Goal: Information Seeking & Learning: Understand process/instructions

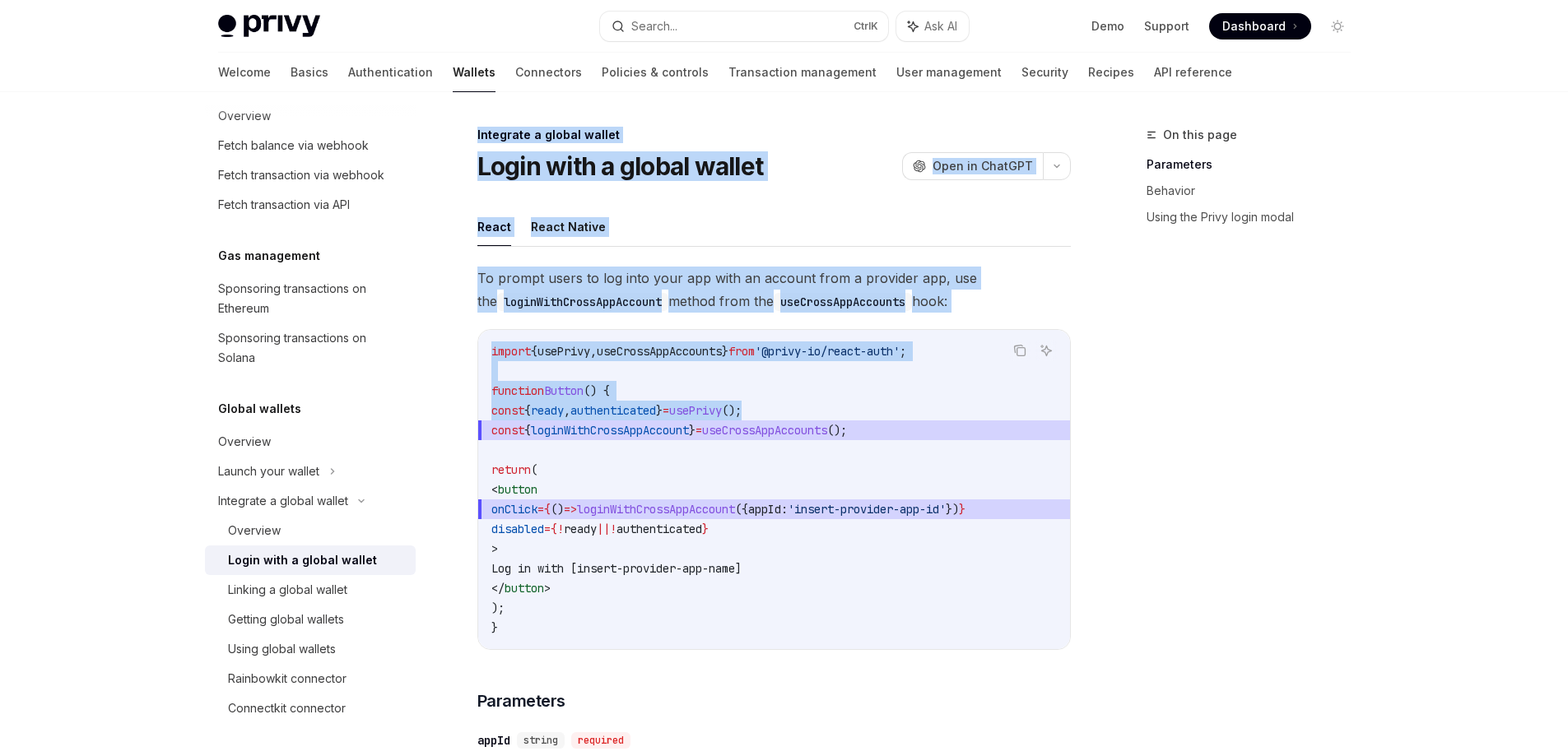
drag, startPoint x: 469, startPoint y: 130, endPoint x: 863, endPoint y: 411, distance: 483.9
click at [995, 162] on span "Open in ChatGPT" at bounding box center [982, 166] width 101 height 17
click at [701, 305] on span "To prompt users to log into your app with an account from a provider app, use t…" at bounding box center [774, 289] width 593 height 46
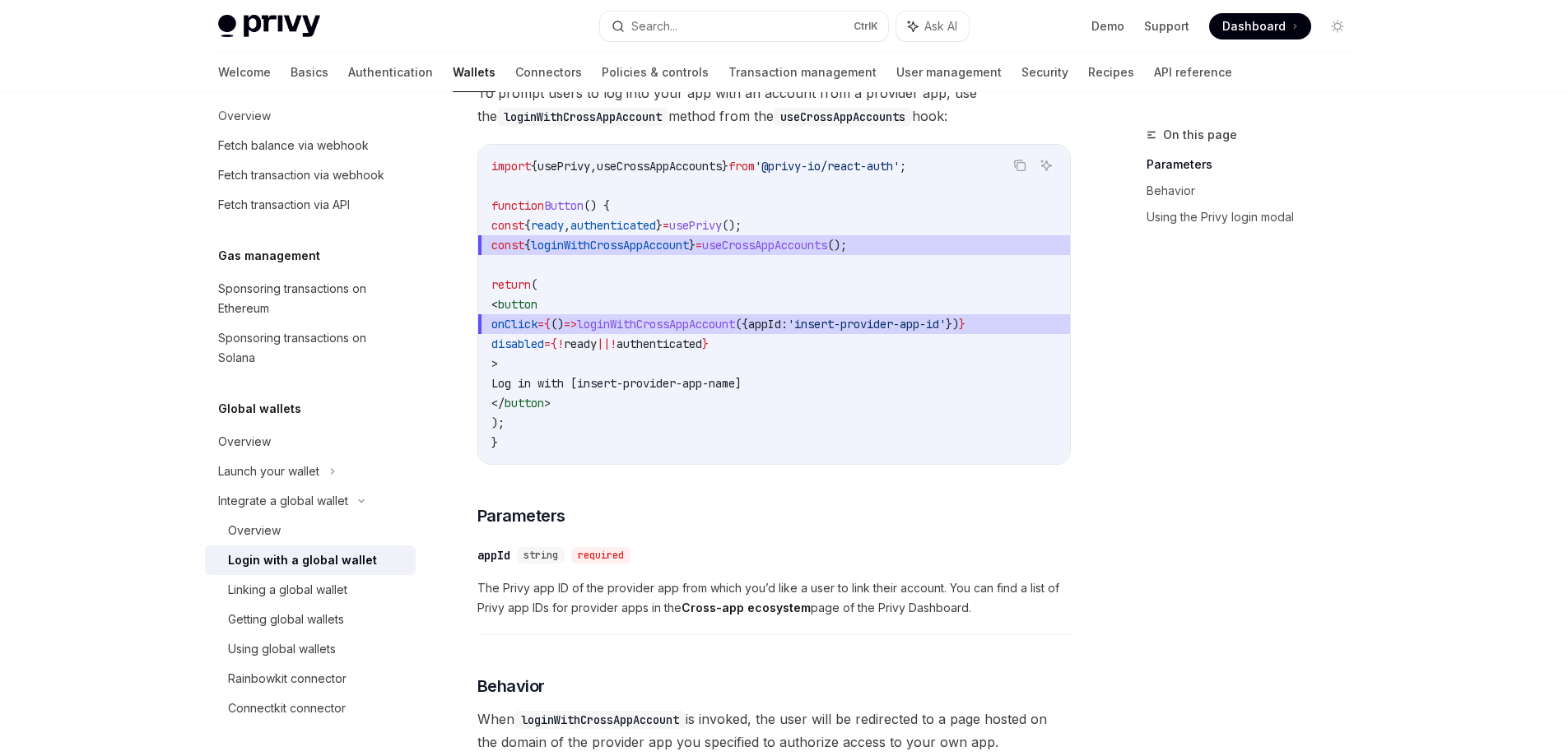
scroll to position [136, 0]
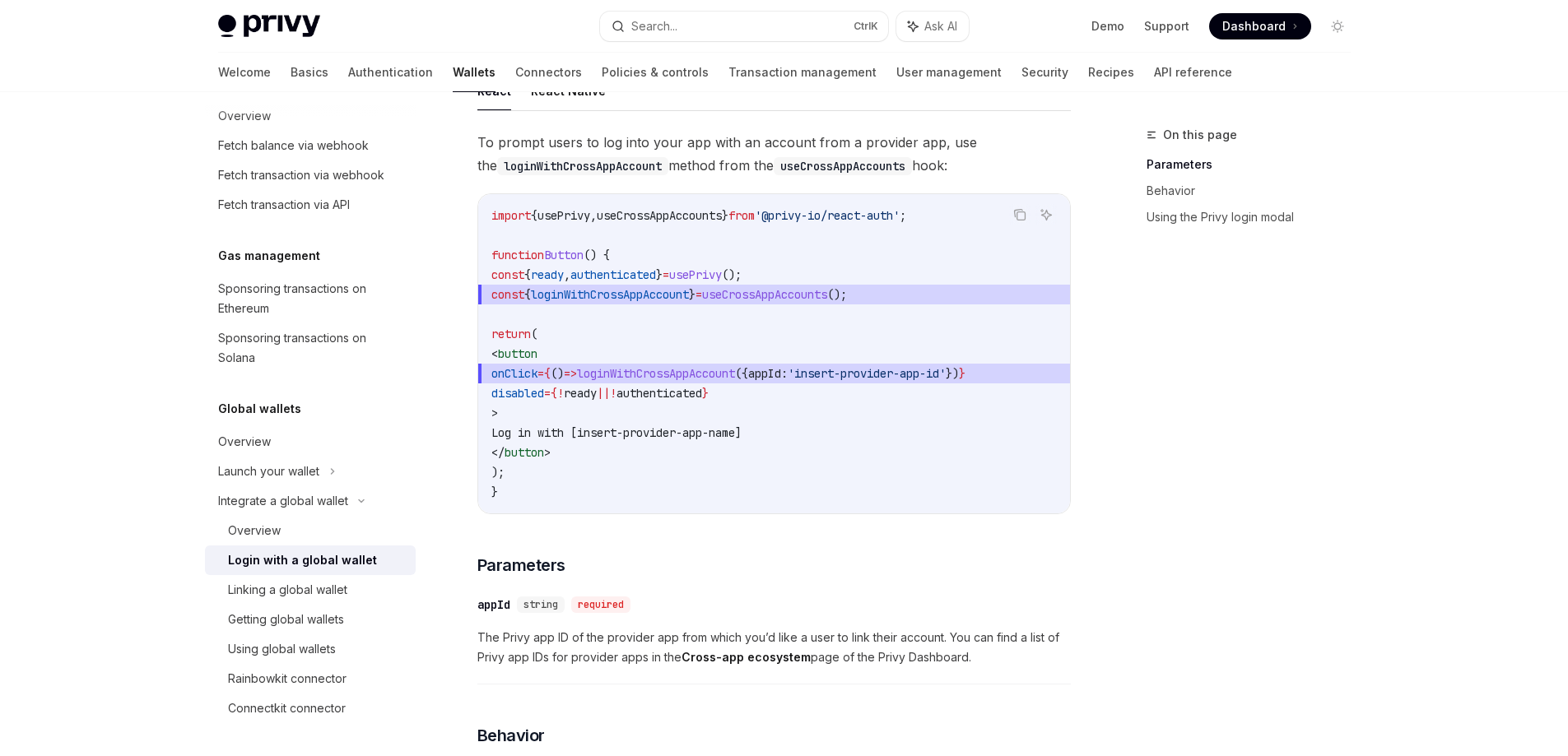
click at [552, 611] on span "string" at bounding box center [540, 604] width 34 height 13
click at [501, 609] on div "appId" at bounding box center [494, 605] width 33 height 17
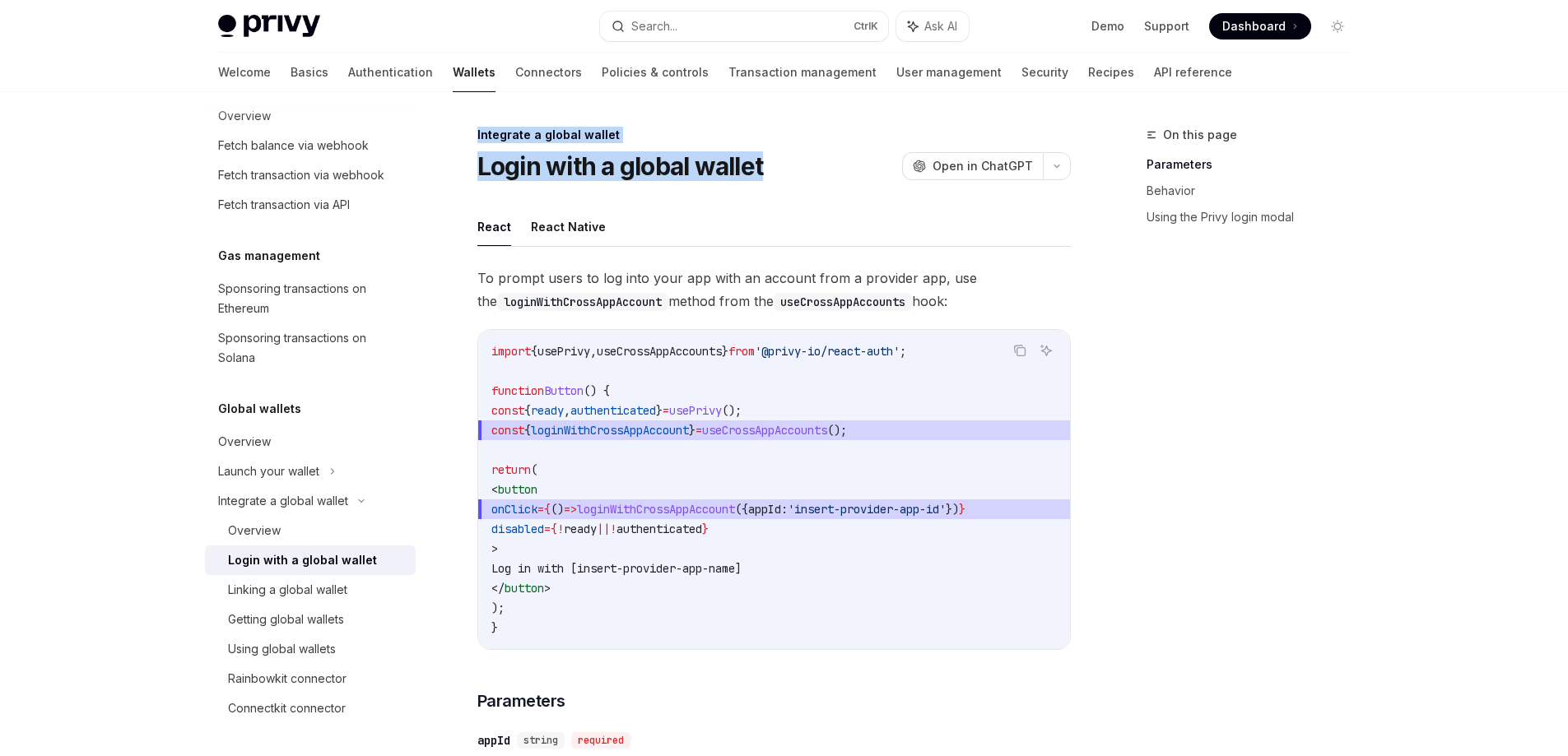
drag, startPoint x: 473, startPoint y: 131, endPoint x: 810, endPoint y: 170, distance: 339.2
copy div "Integrate a global wallet Login with a global wallet"
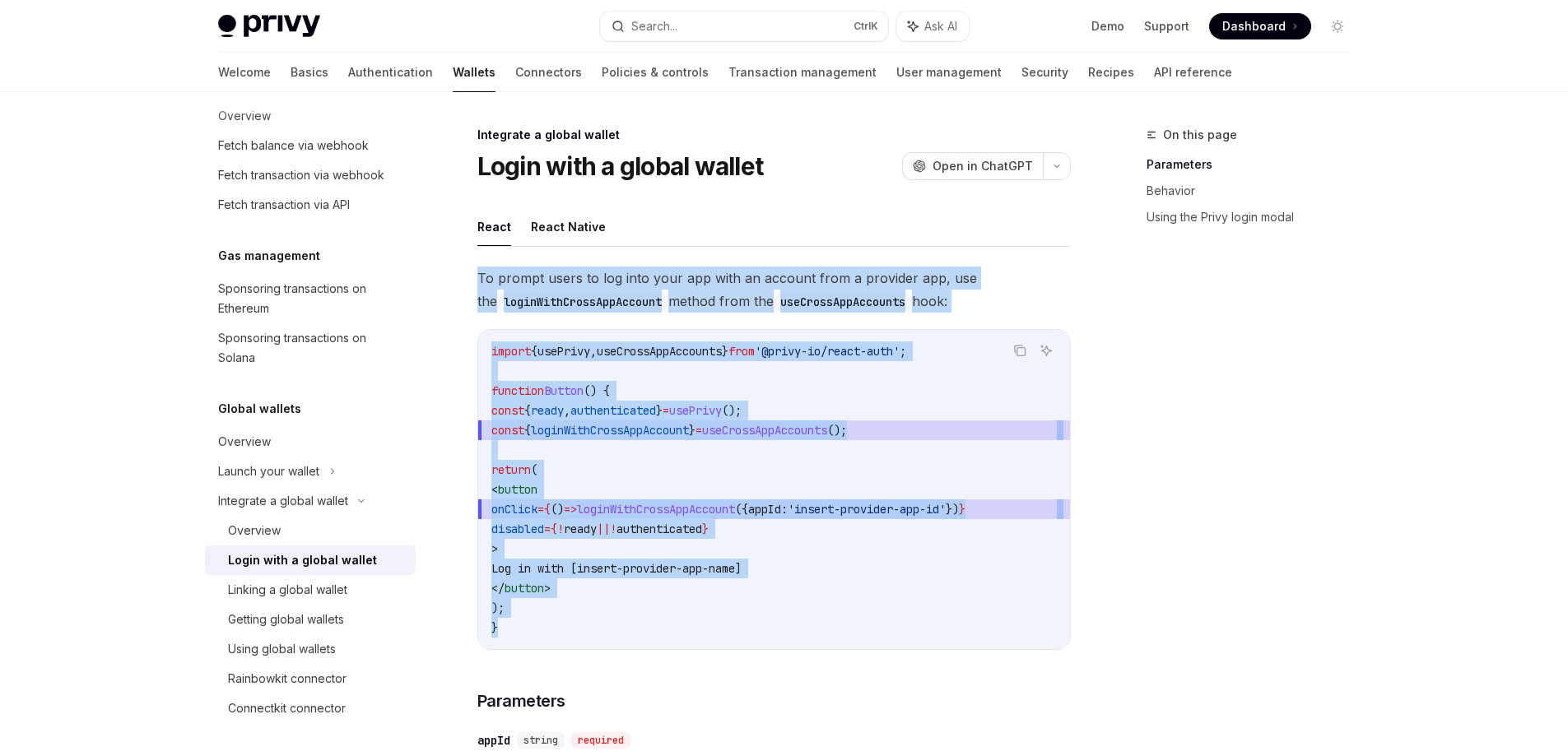
drag, startPoint x: 478, startPoint y: 273, endPoint x: 985, endPoint y: 641, distance: 626.5
copy div "To prompt users to log into your app with an account from a provider app, use t…"
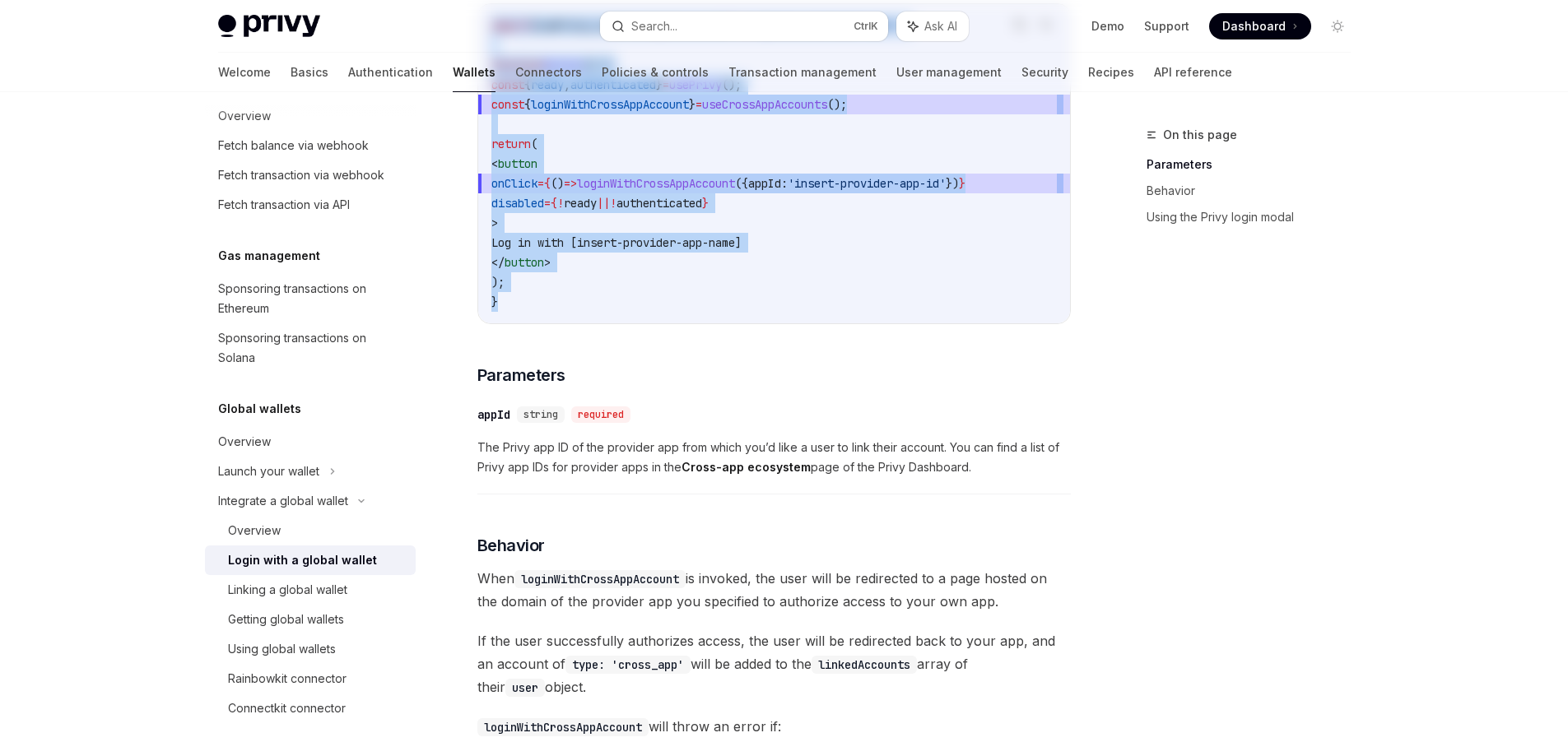
scroll to position [329, 0]
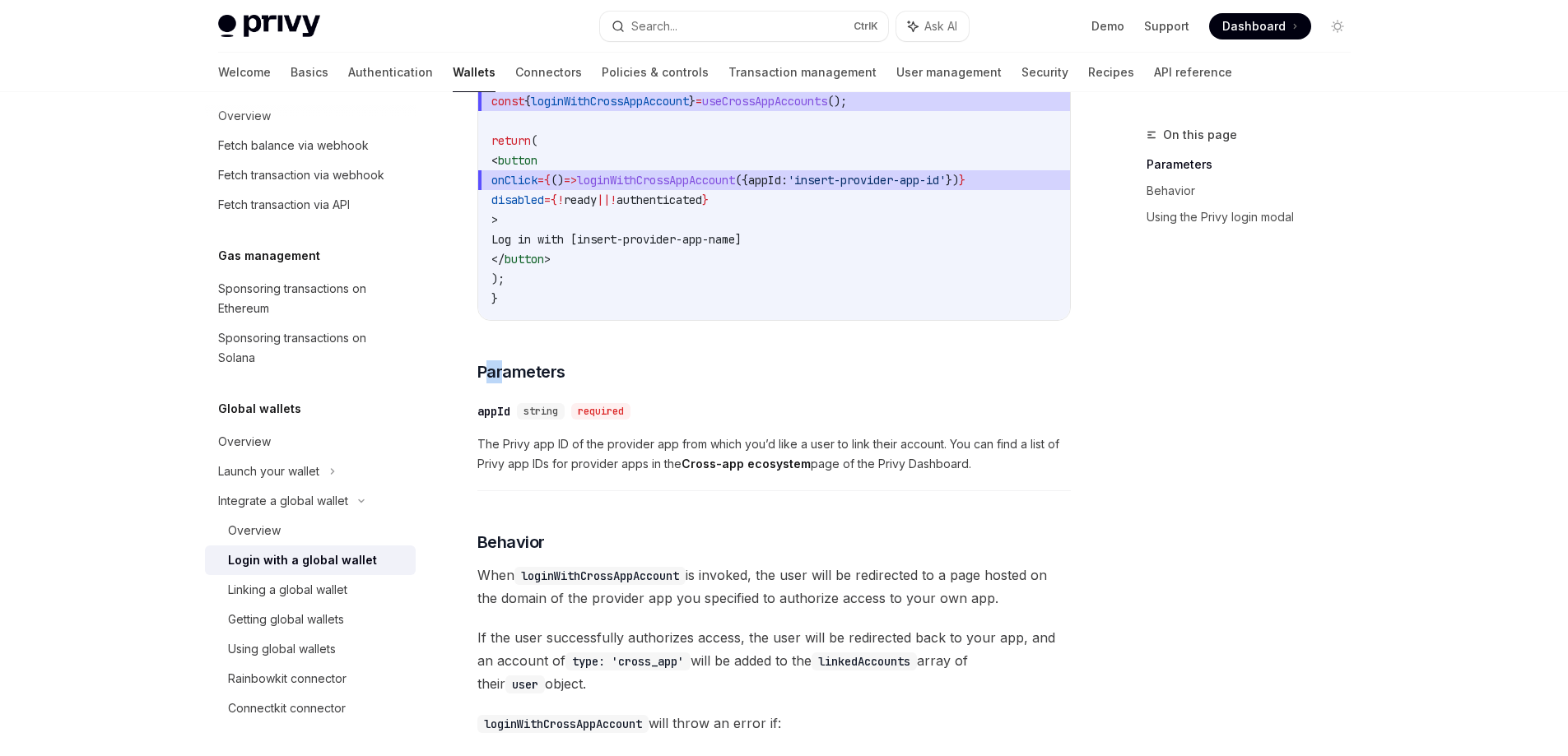
click at [498, 380] on span "Parameters" at bounding box center [522, 372] width 88 height 23
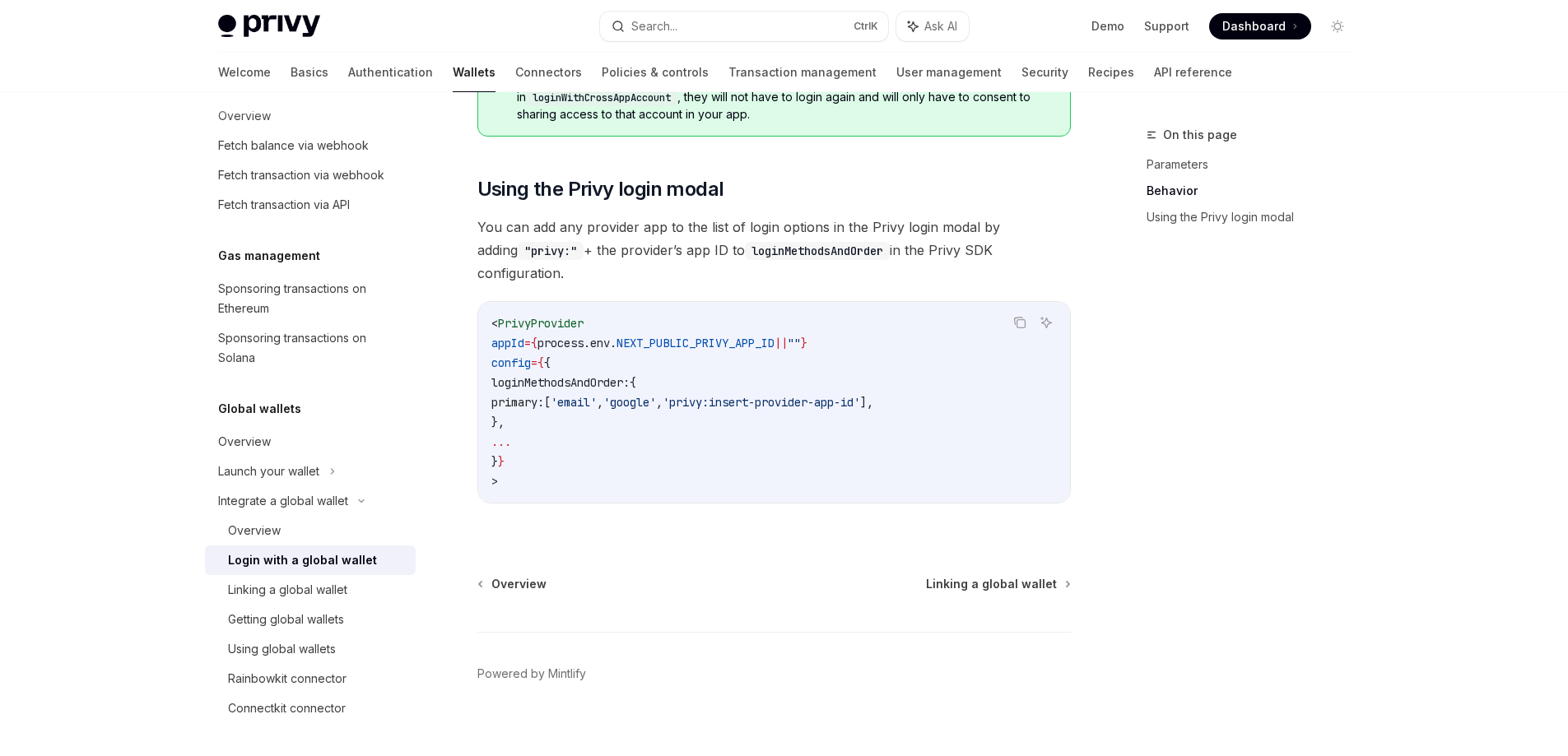
scroll to position [1123, 0]
drag, startPoint x: 478, startPoint y: 222, endPoint x: 752, endPoint y: 488, distance: 381.9
copy div "Loremipsum ​ dolOr sitame consecte Adi Elits doe TE in utl etdolore mag aliq en…"
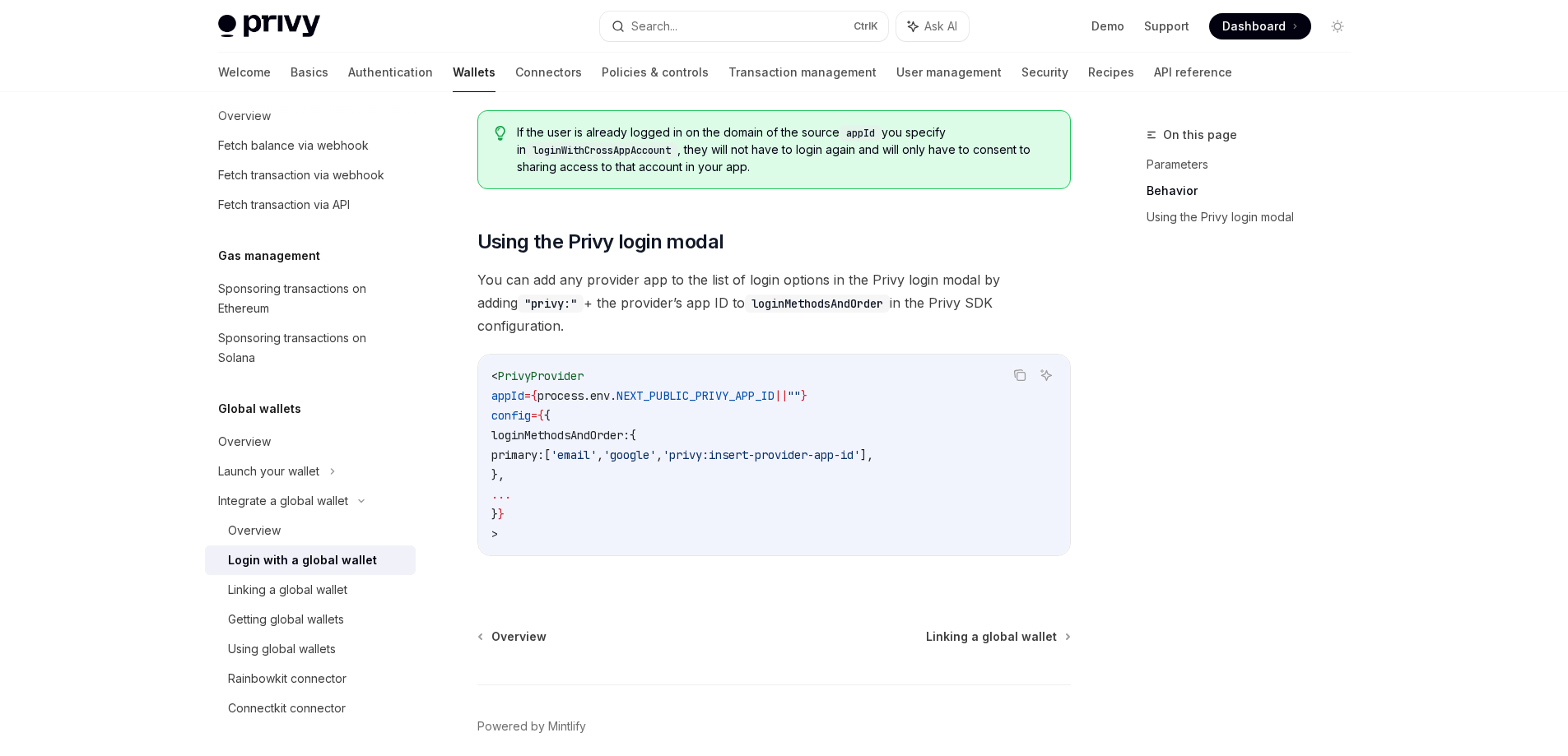
scroll to position [1070, 0]
